Goal: Obtain resource: Download file/media

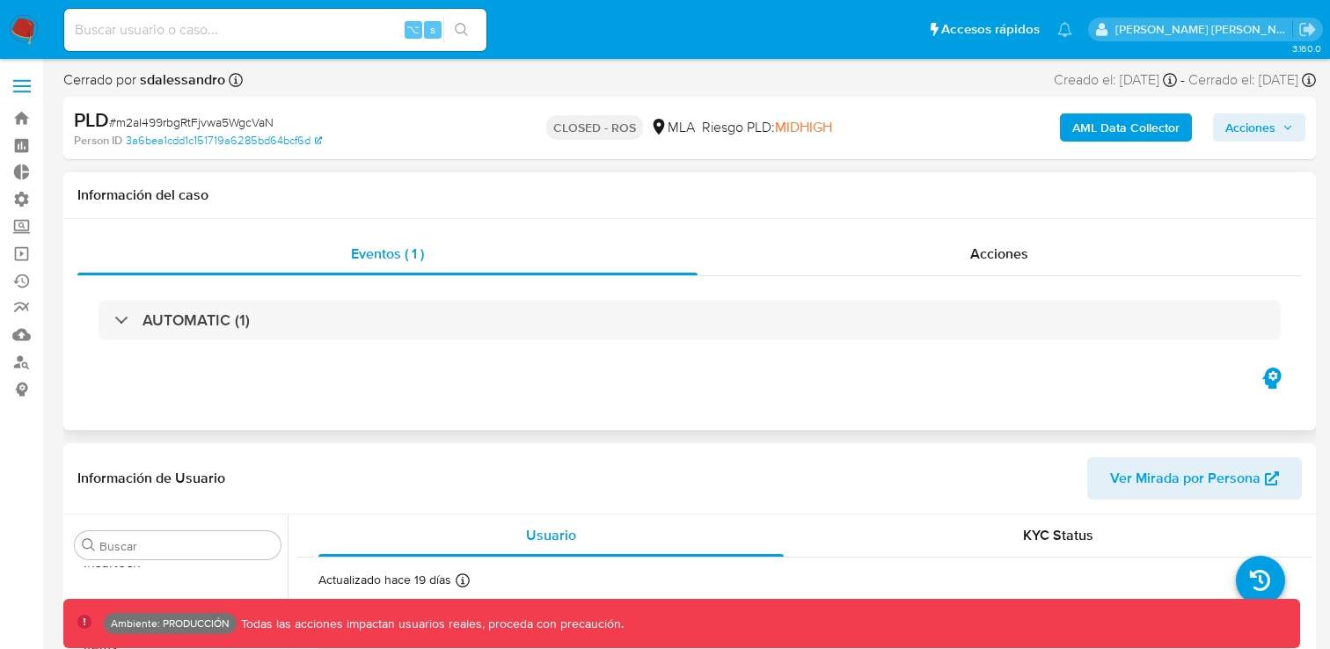
scroll to position [828, 0]
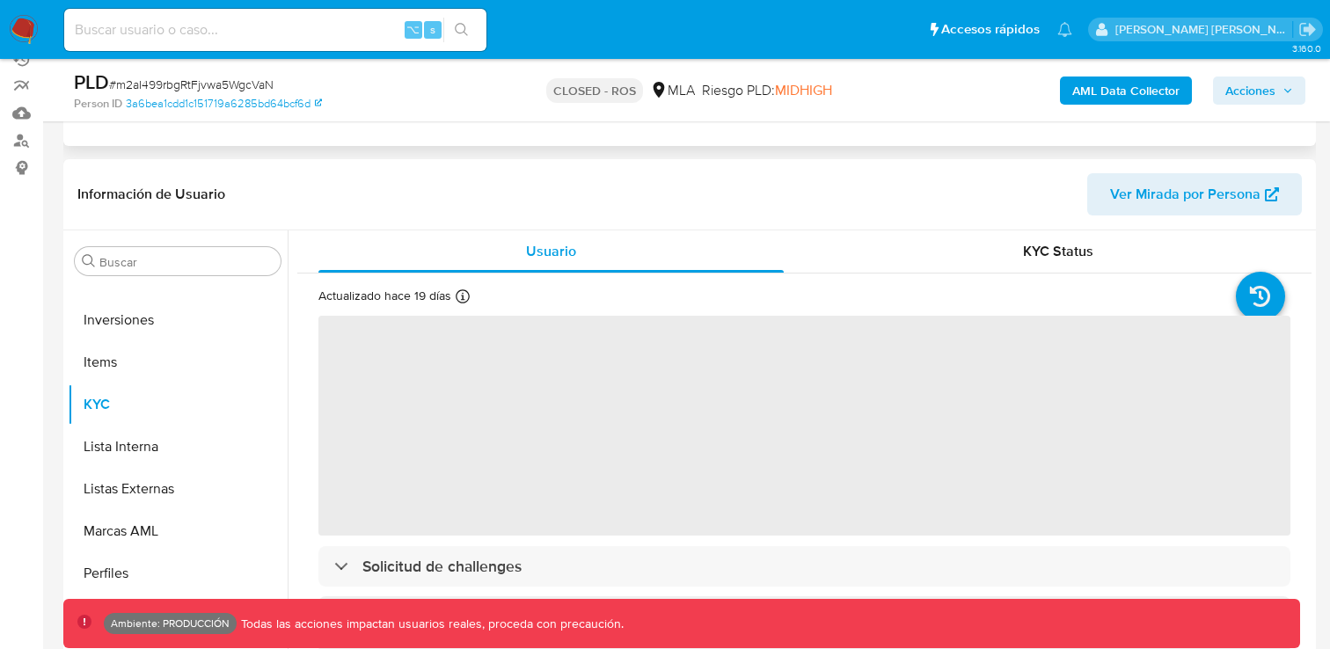
select select "10"
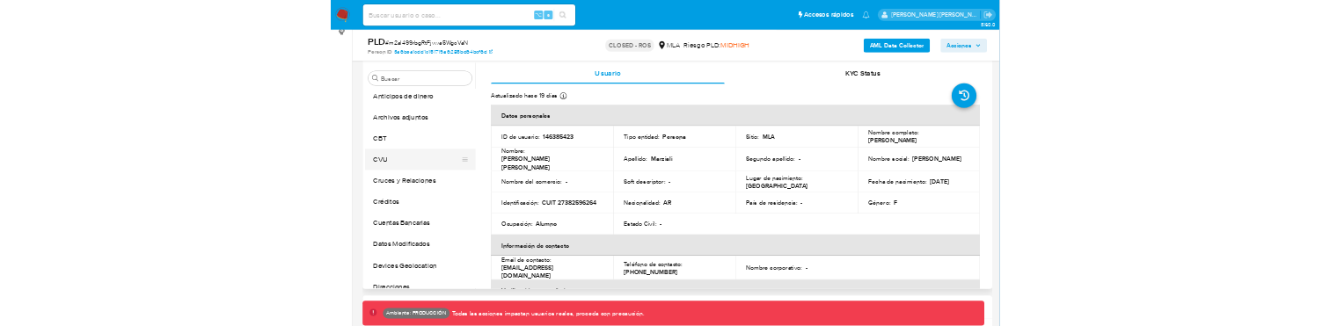
scroll to position [0, 0]
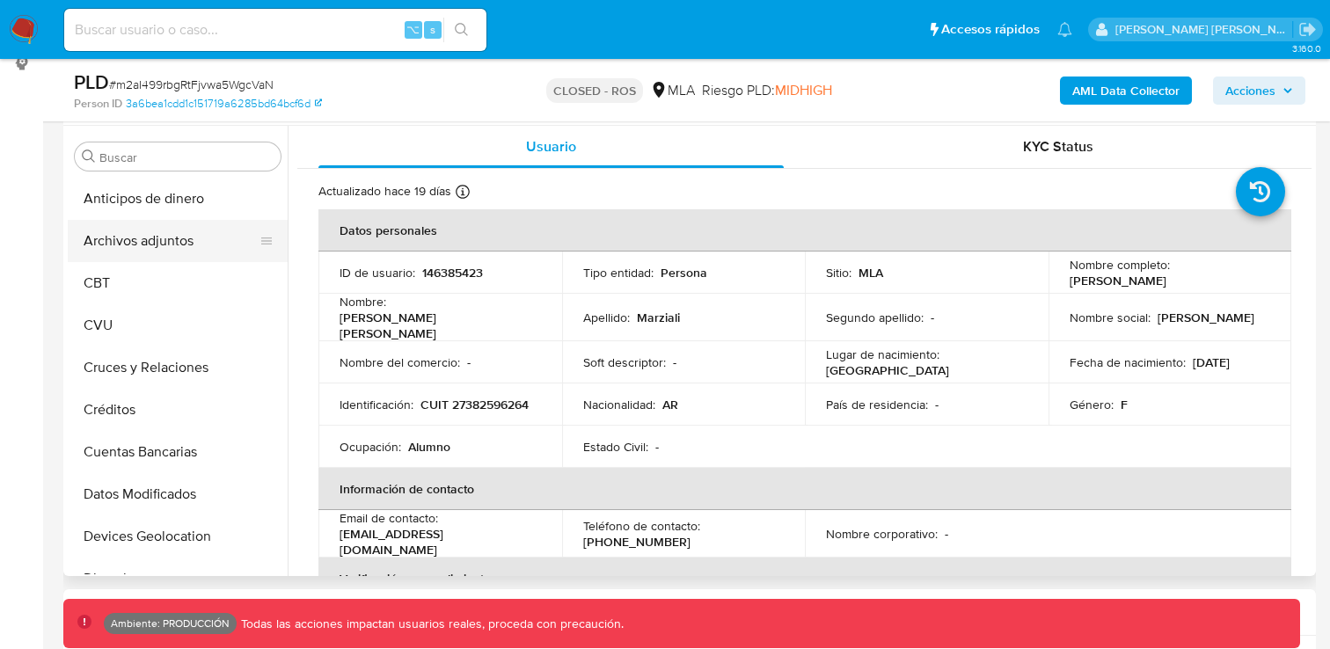
click at [172, 240] on button "Archivos adjuntos" at bounding box center [171, 241] width 206 height 42
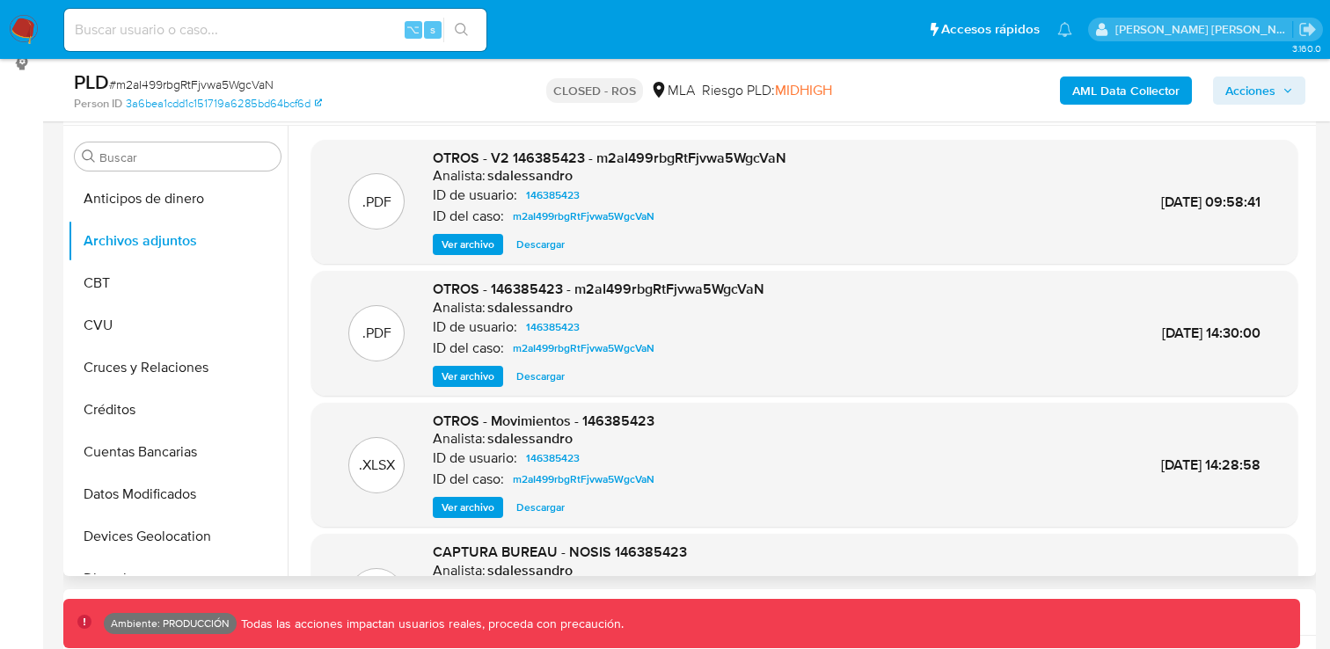
click at [479, 243] on span "Ver archivo" at bounding box center [468, 245] width 53 height 18
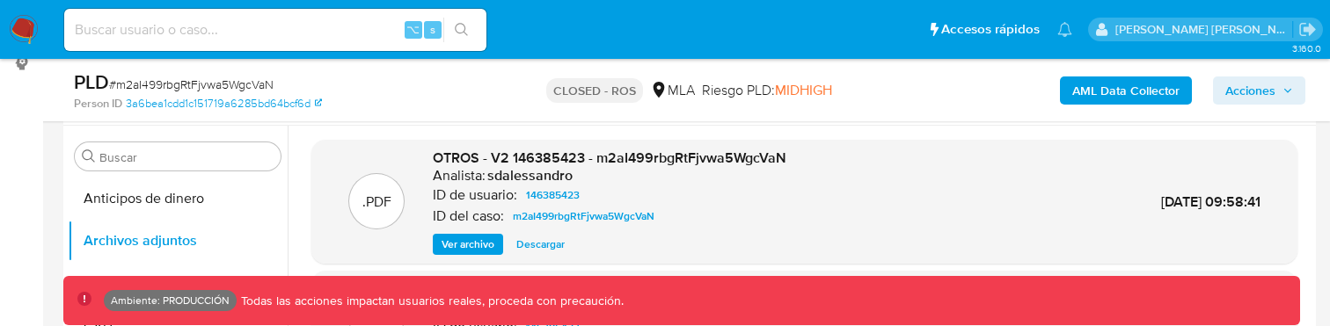
click at [484, 238] on span "Ver archivo" at bounding box center [468, 245] width 53 height 18
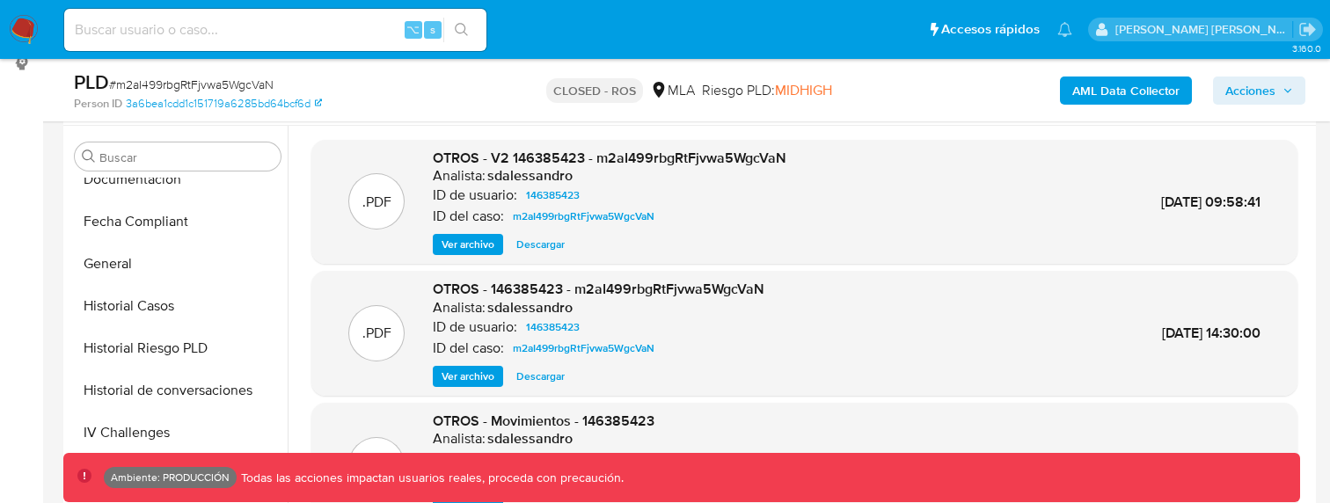
scroll to position [477, 0]
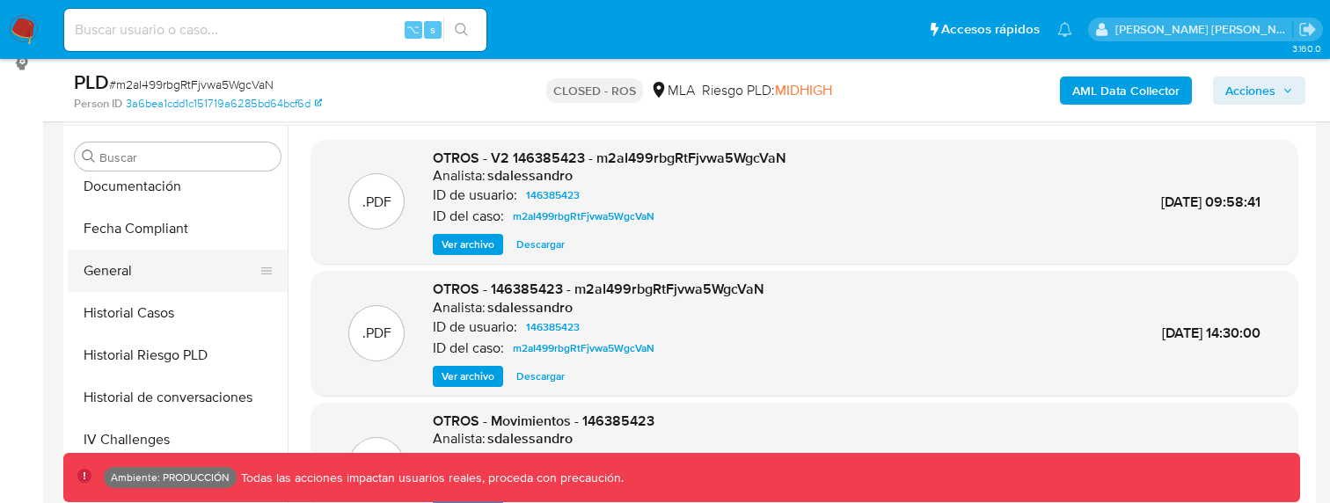
click at [189, 268] on button "General" at bounding box center [171, 271] width 206 height 42
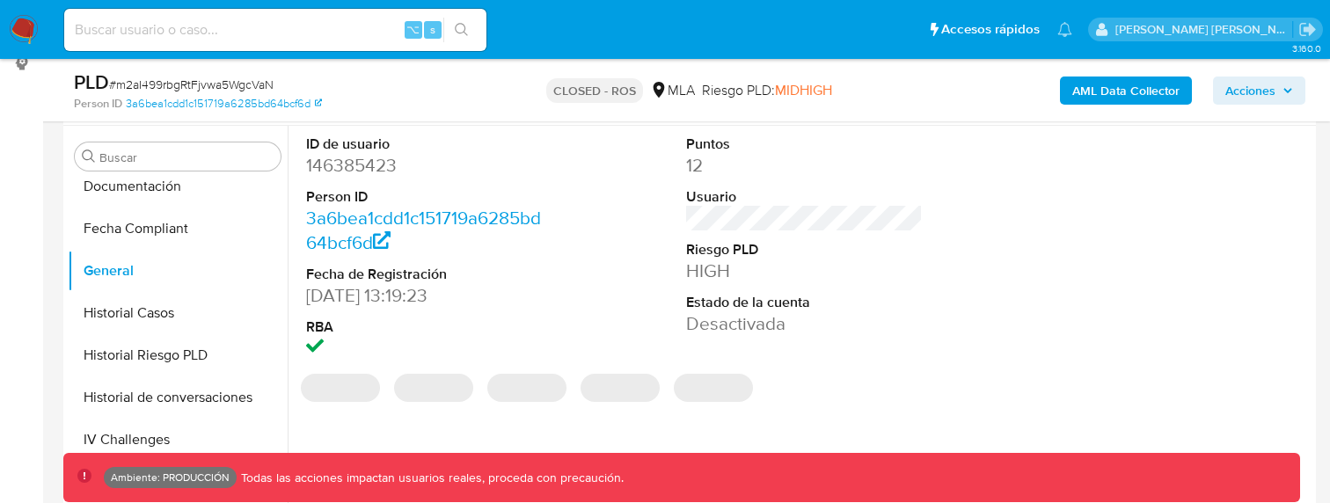
click at [361, 161] on dd "146385423" at bounding box center [424, 165] width 236 height 25
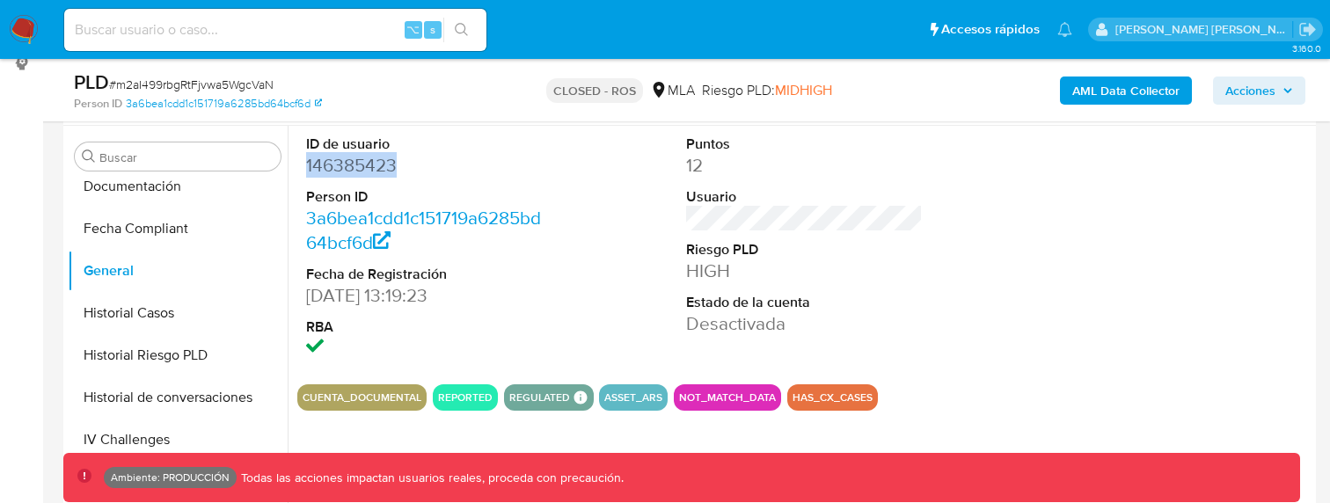
copy dd "146385423"
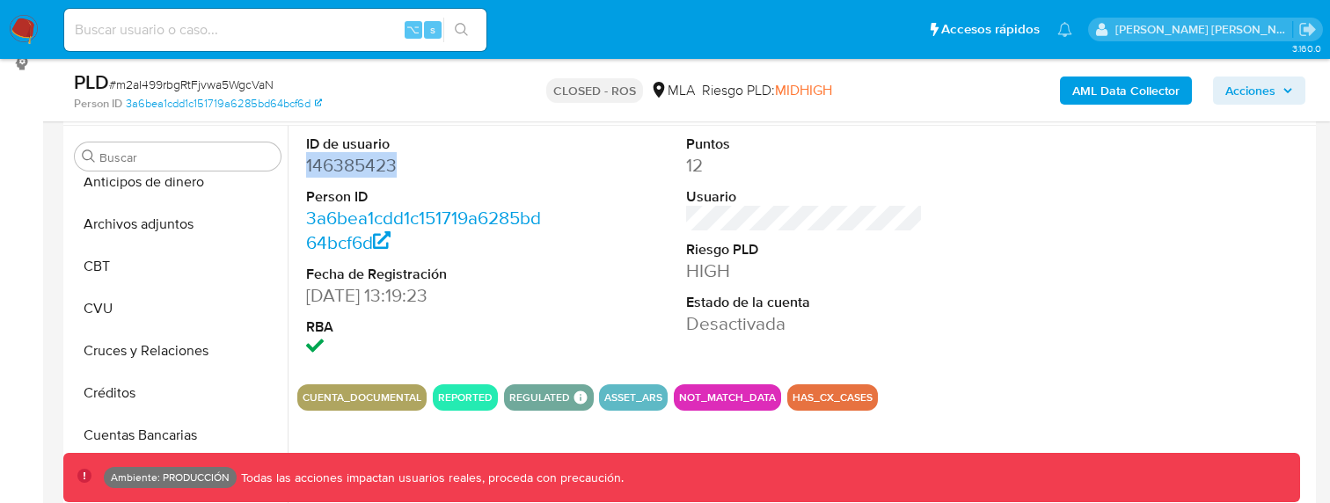
scroll to position [0, 0]
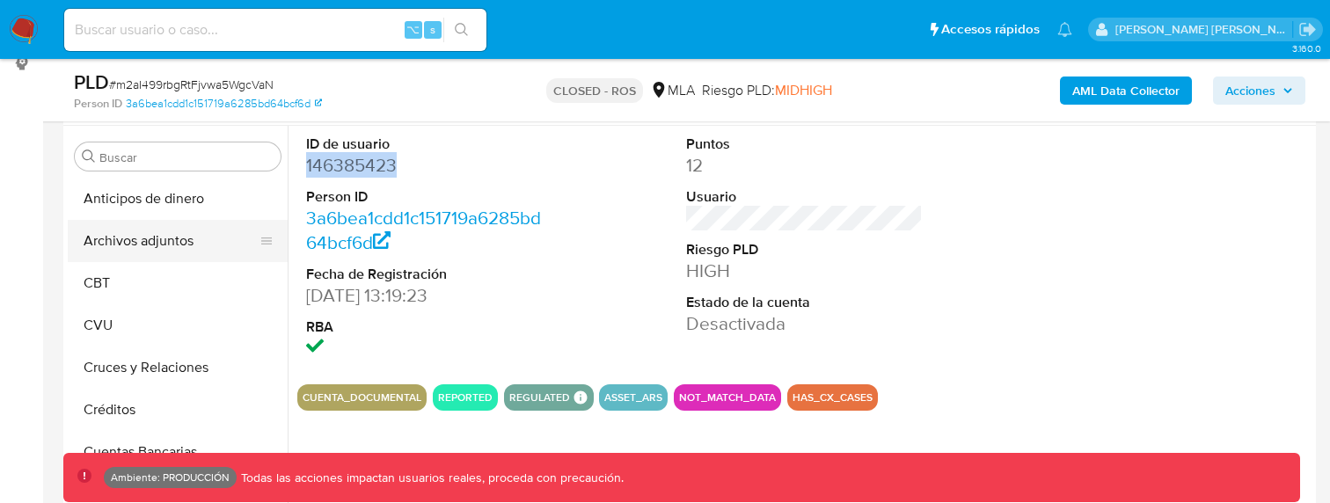
click at [176, 239] on button "Archivos adjuntos" at bounding box center [171, 241] width 206 height 42
